Goal: Task Accomplishment & Management: Manage account settings

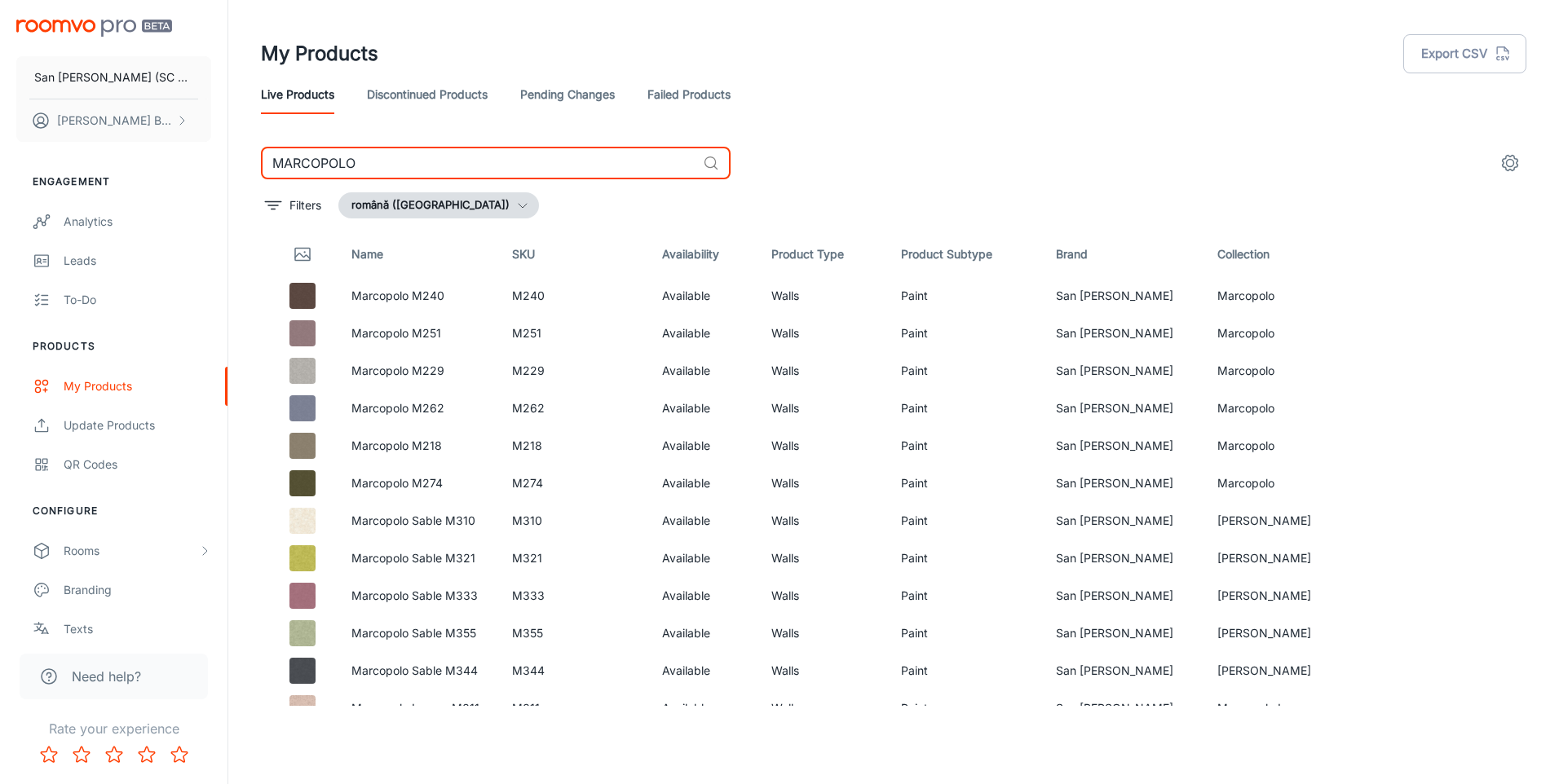
scroll to position [3171, 0]
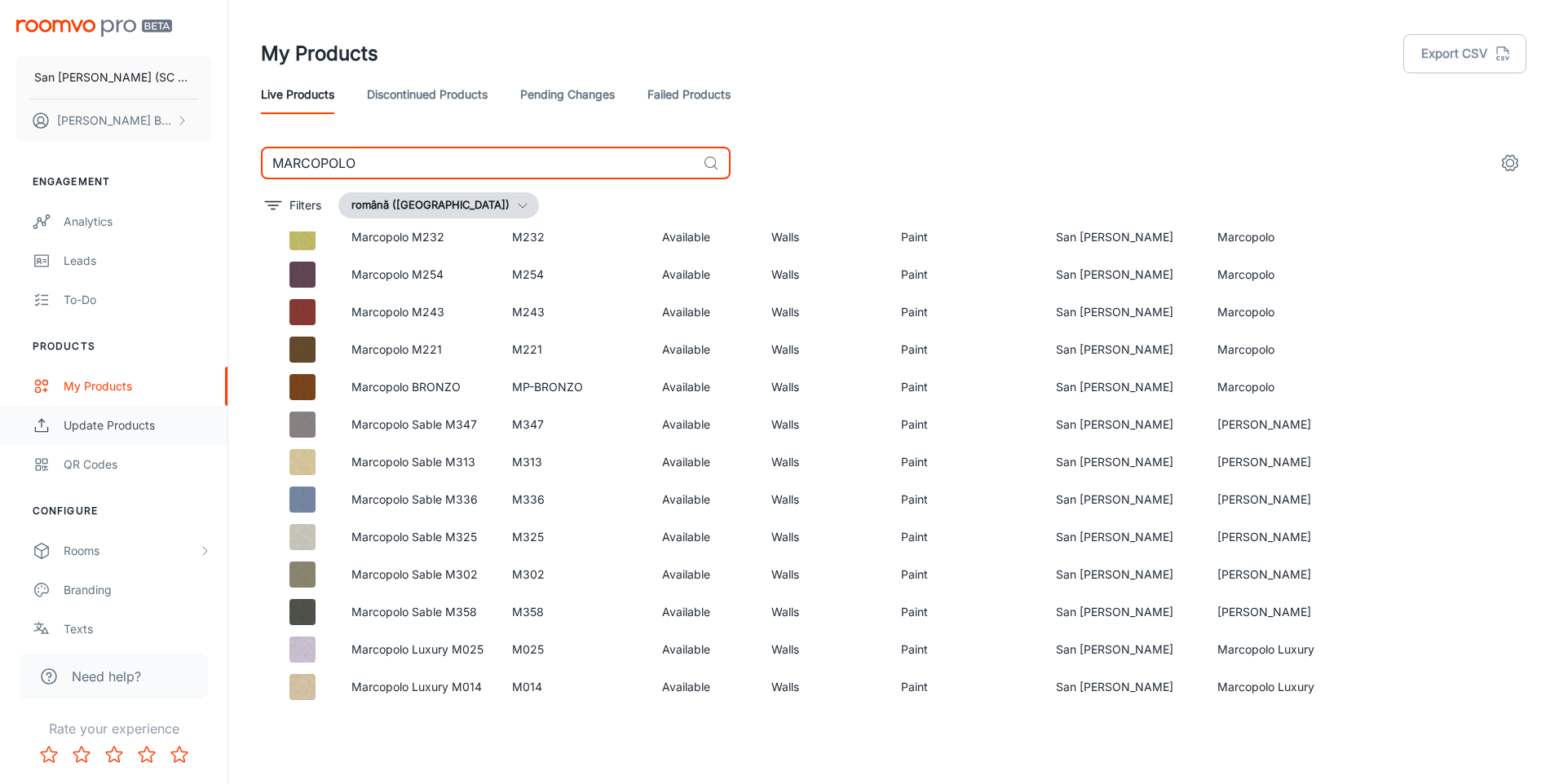
click at [96, 428] on div "Update Products" at bounding box center [137, 425] width 148 height 18
click at [81, 387] on div "My Products" at bounding box center [137, 387] width 148 height 18
